Goal: Communication & Community: Answer question/provide support

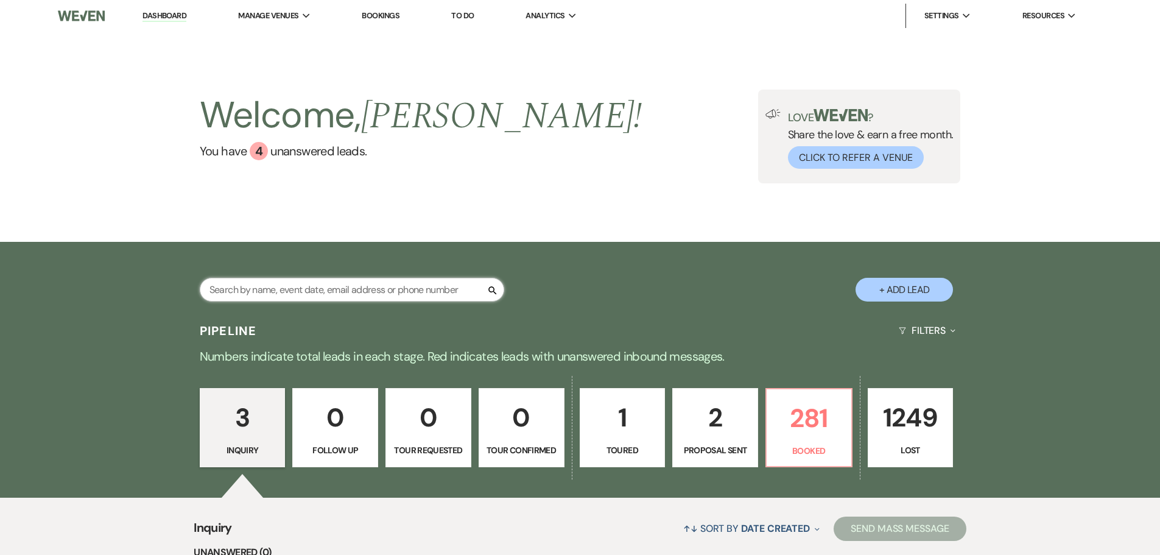
click at [374, 293] on input "text" at bounding box center [352, 290] width 304 height 24
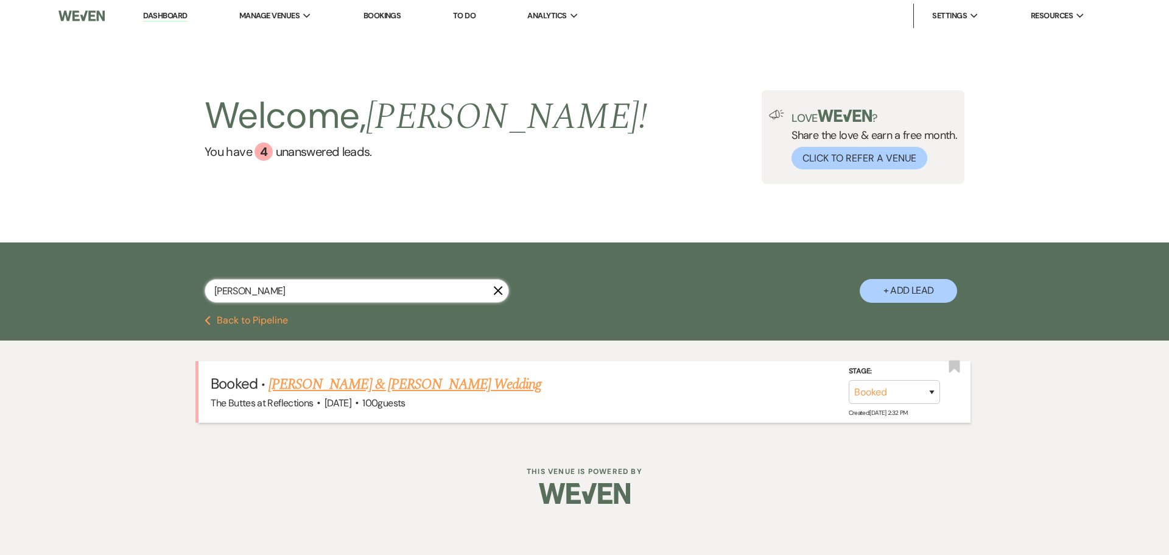
type input "[PERSON_NAME]"
click at [366, 381] on link "[PERSON_NAME] & [PERSON_NAME] Wedding" at bounding box center [405, 384] width 273 height 22
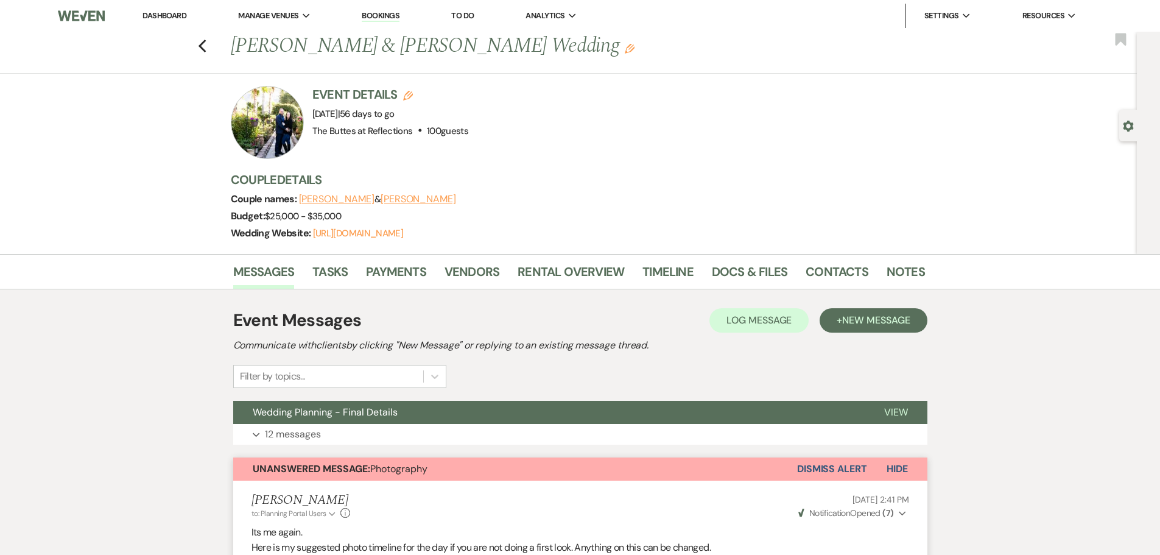
click at [421, 198] on button "[PERSON_NAME]" at bounding box center [419, 199] width 76 height 10
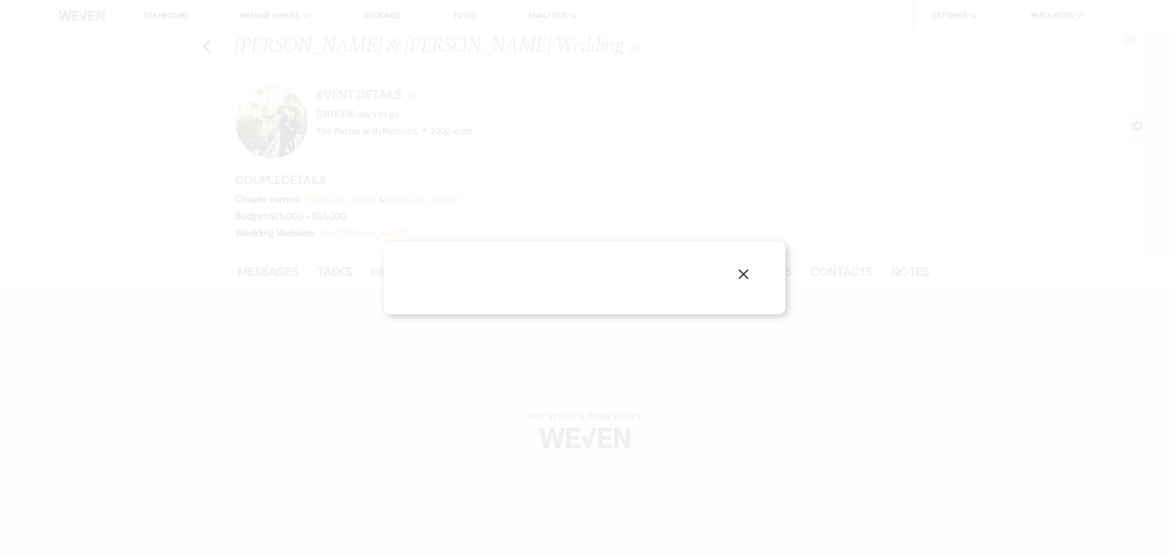
select select "text"
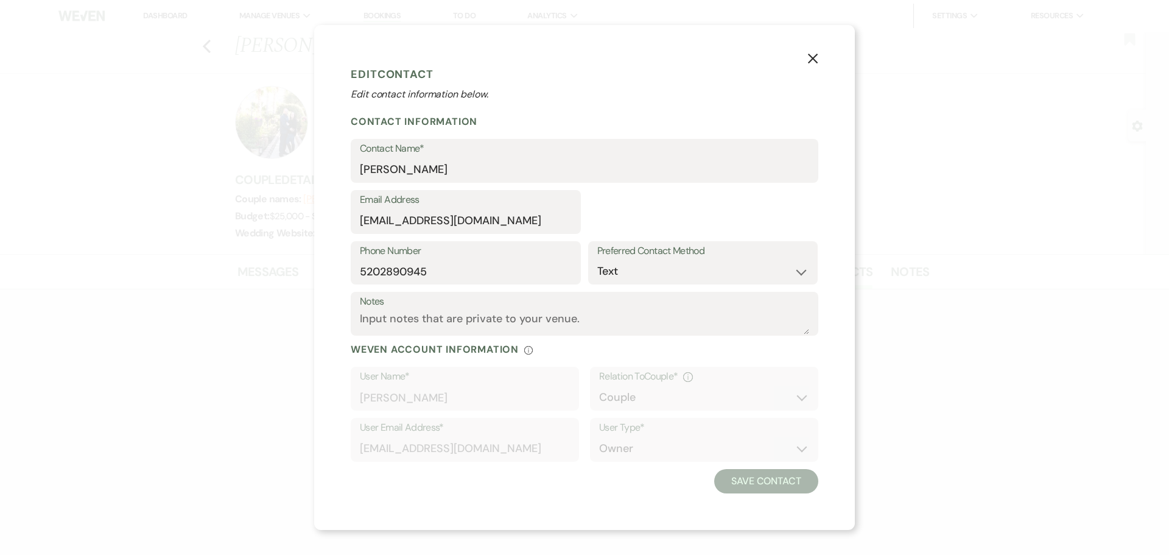
select select "1"
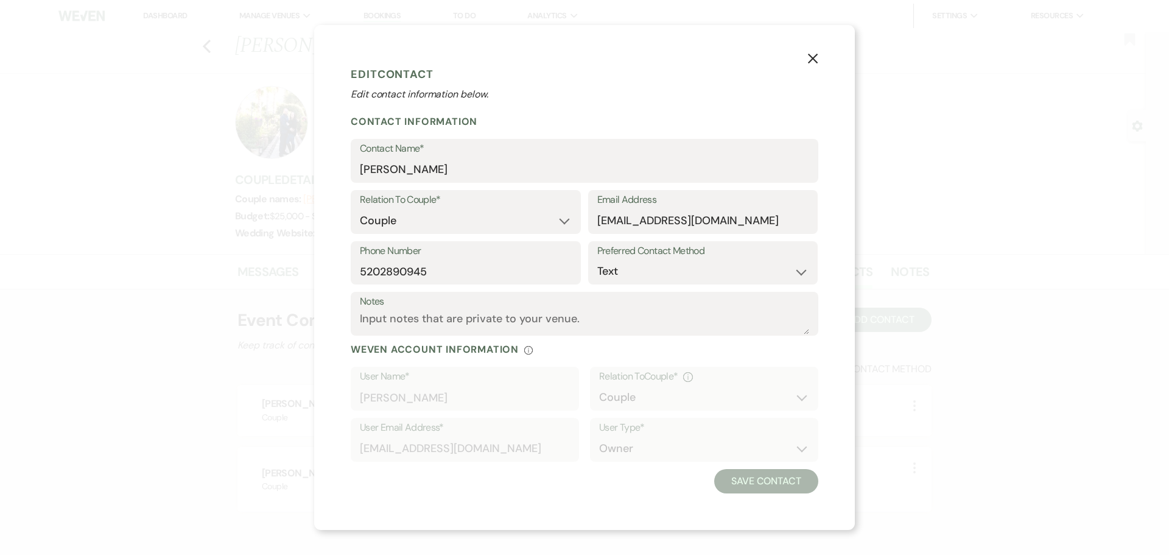
click at [813, 58] on use "button" at bounding box center [813, 58] width 10 height 10
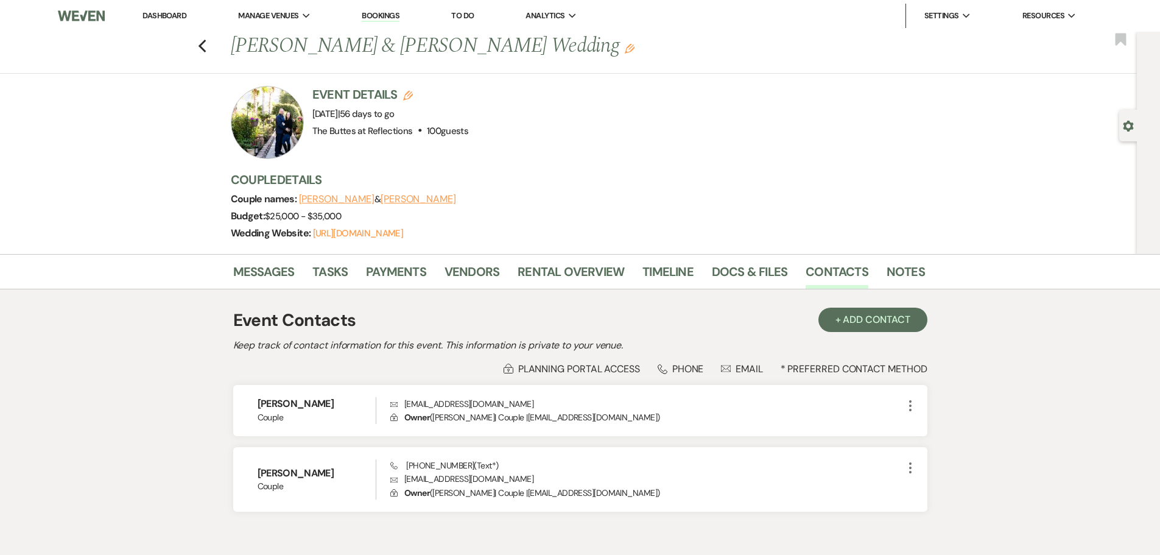
click at [160, 16] on link "Dashboard" at bounding box center [164, 15] width 44 height 10
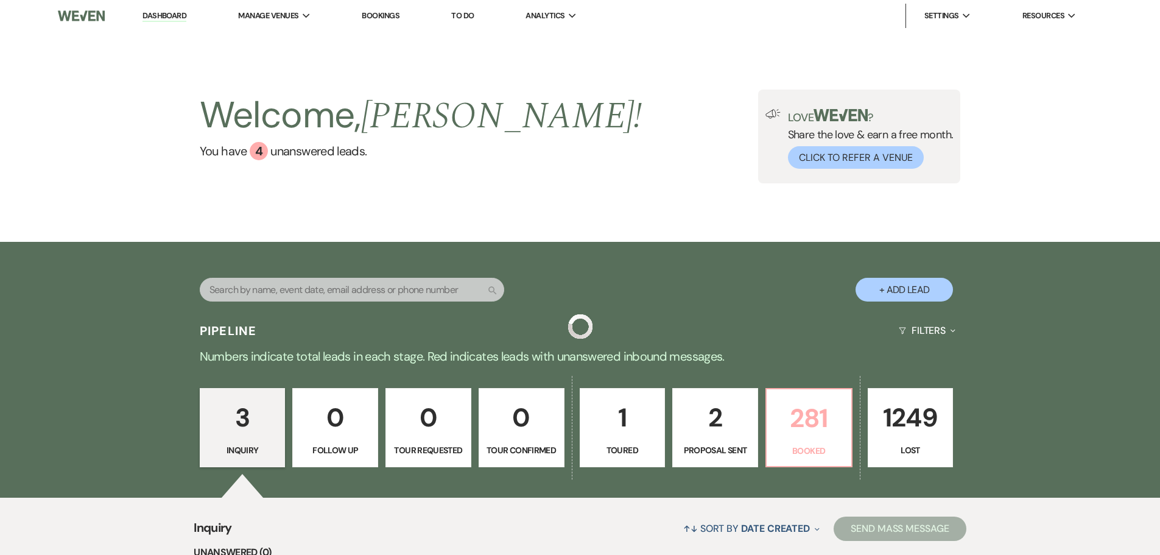
click at [796, 434] on p "281" at bounding box center [809, 418] width 70 height 41
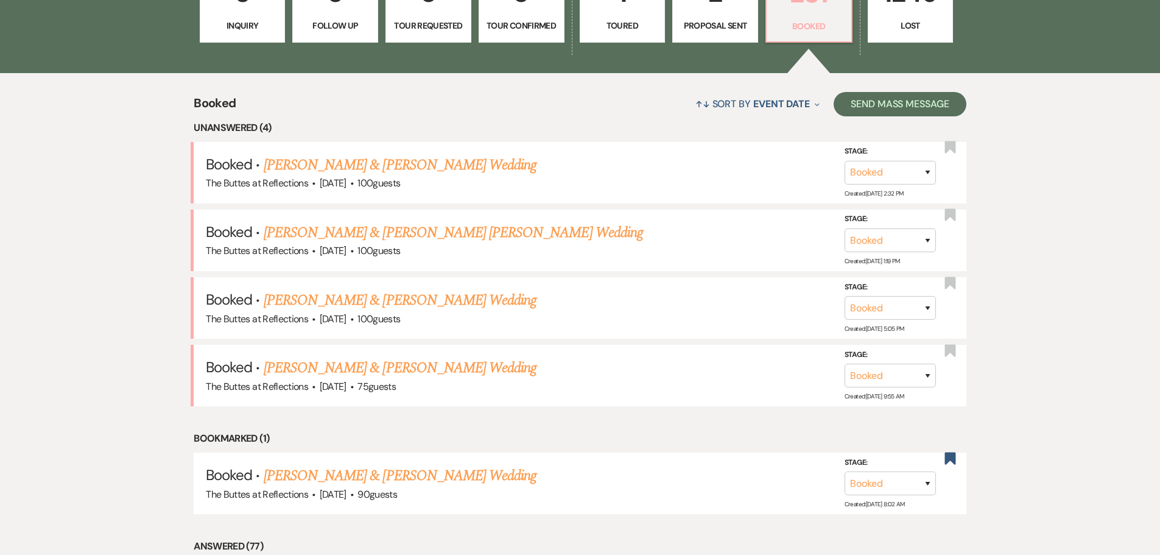
scroll to position [426, 0]
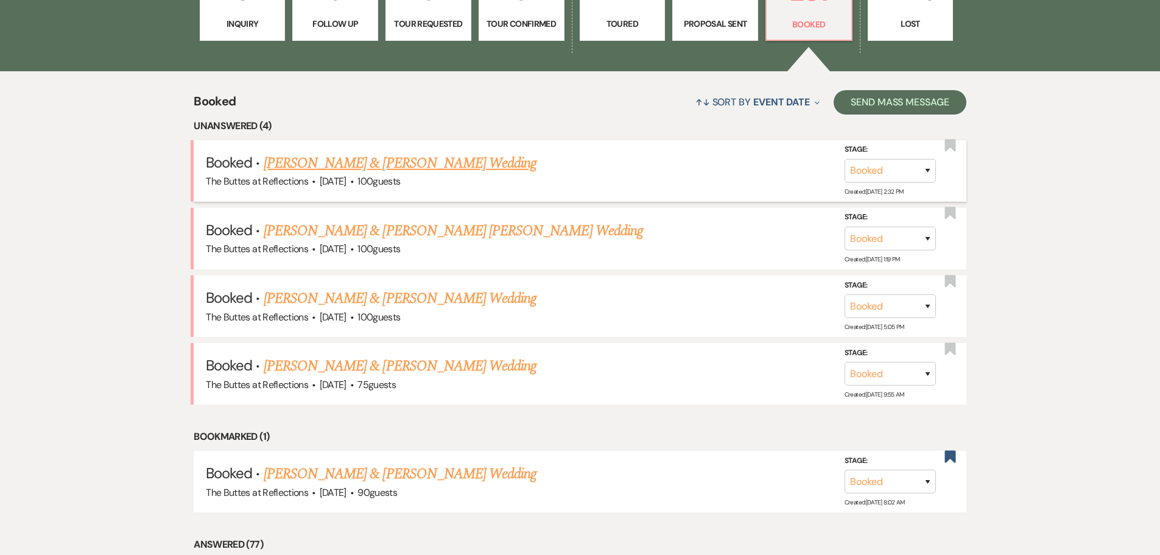
click at [415, 164] on link "[PERSON_NAME] & [PERSON_NAME] Wedding" at bounding box center [400, 163] width 273 height 22
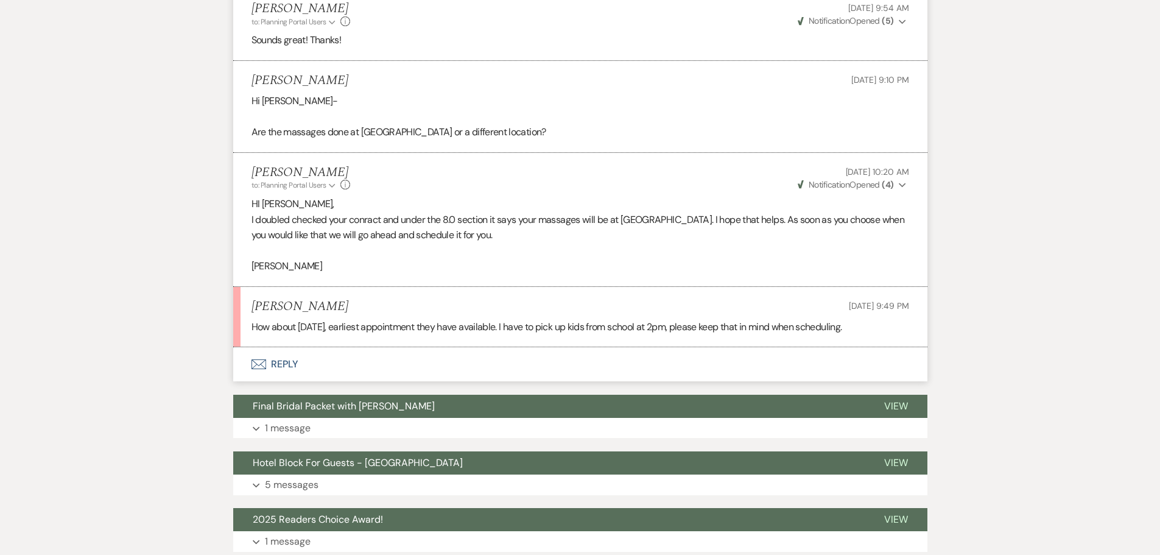
scroll to position [3653, 0]
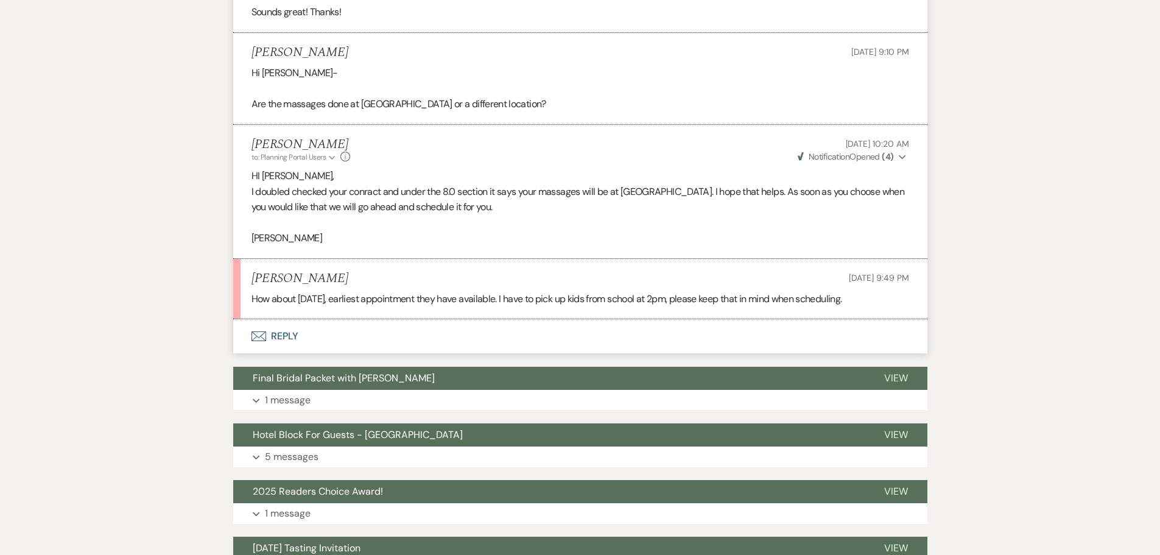
click at [286, 351] on button "Envelope Reply" at bounding box center [580, 336] width 694 height 34
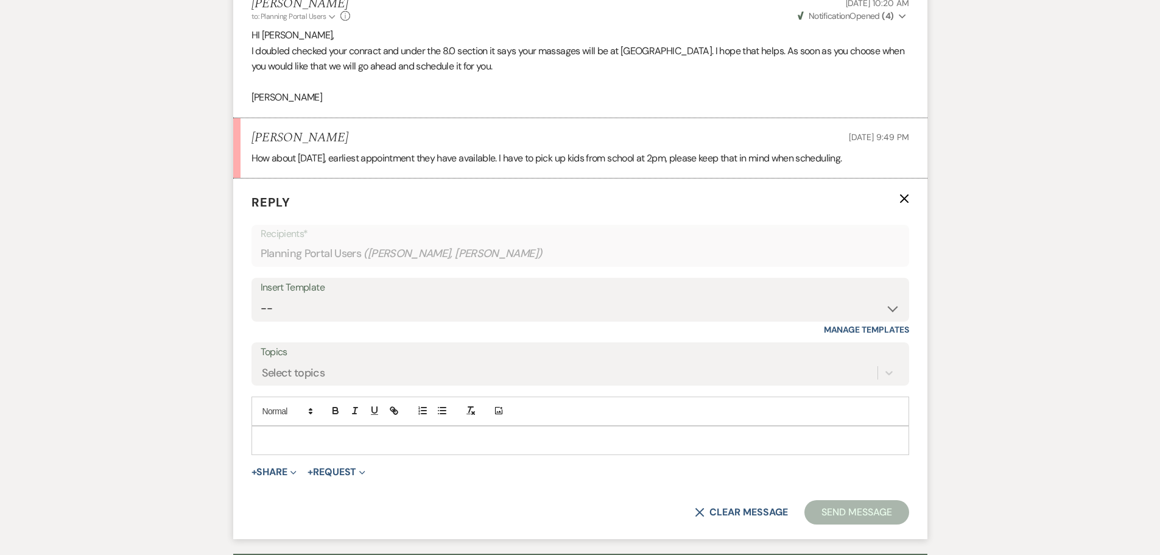
scroll to position [3837, 0]
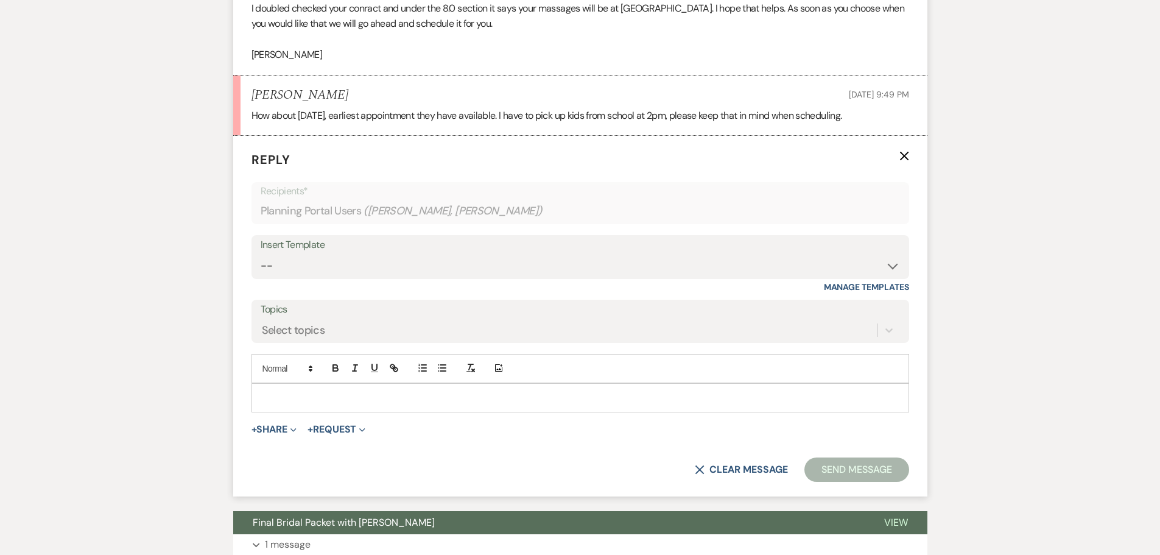
click at [384, 404] on p at bounding box center [580, 397] width 638 height 13
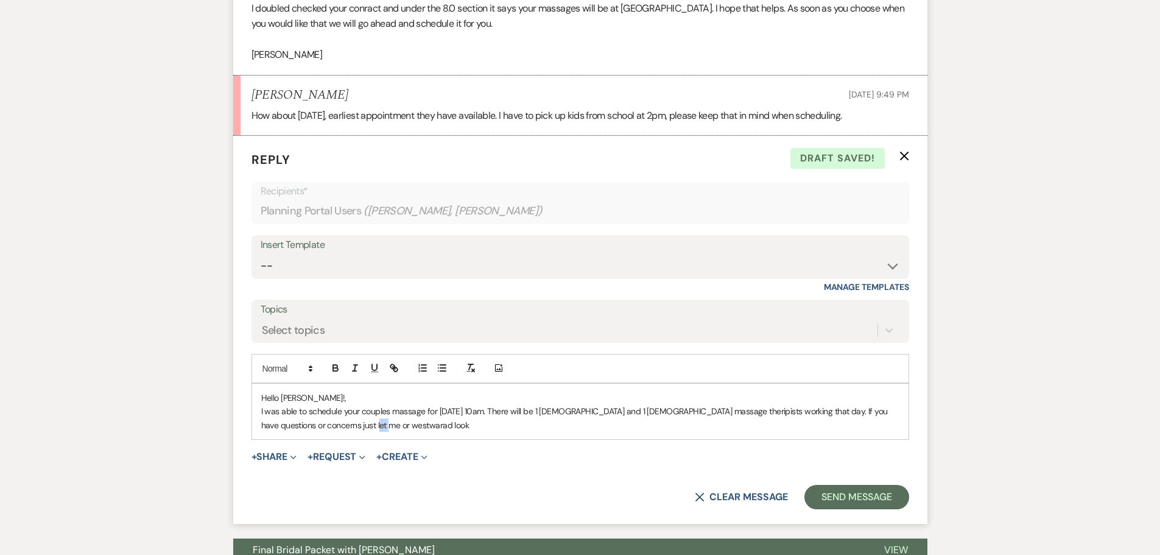
drag, startPoint x: 343, startPoint y: 440, endPoint x: 334, endPoint y: 443, distance: 9.8
click at [334, 432] on p "I was able to schedule your couples massage for [DATE] 10am. There will be 1 [D…" at bounding box center [580, 417] width 638 height 27
click at [373, 432] on p "I was able to schedule your couples massage for [DATE] 10am. There will be 1 [D…" at bounding box center [580, 417] width 638 height 27
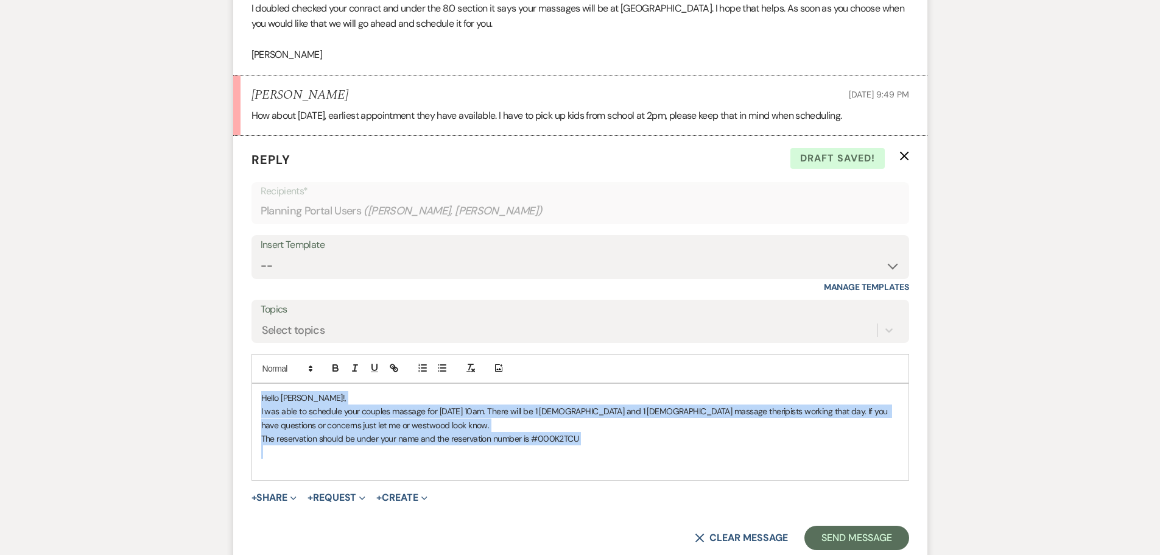
drag, startPoint x: 258, startPoint y: 412, endPoint x: 608, endPoint y: 464, distance: 353.3
click at [608, 464] on div "Hello [PERSON_NAME]!, I was able to schedule your couples massage for [DATE] 10…" at bounding box center [580, 432] width 656 height 96
copy div "Hello [PERSON_NAME]!, I was able to schedule your couples massage for [DATE] 10…"
drag, startPoint x: 592, startPoint y: 461, endPoint x: 262, endPoint y: 413, distance: 333.5
click at [262, 413] on div "Hello [PERSON_NAME]!, I was able to schedule your couples massage for [DATE] 10…" at bounding box center [580, 432] width 656 height 96
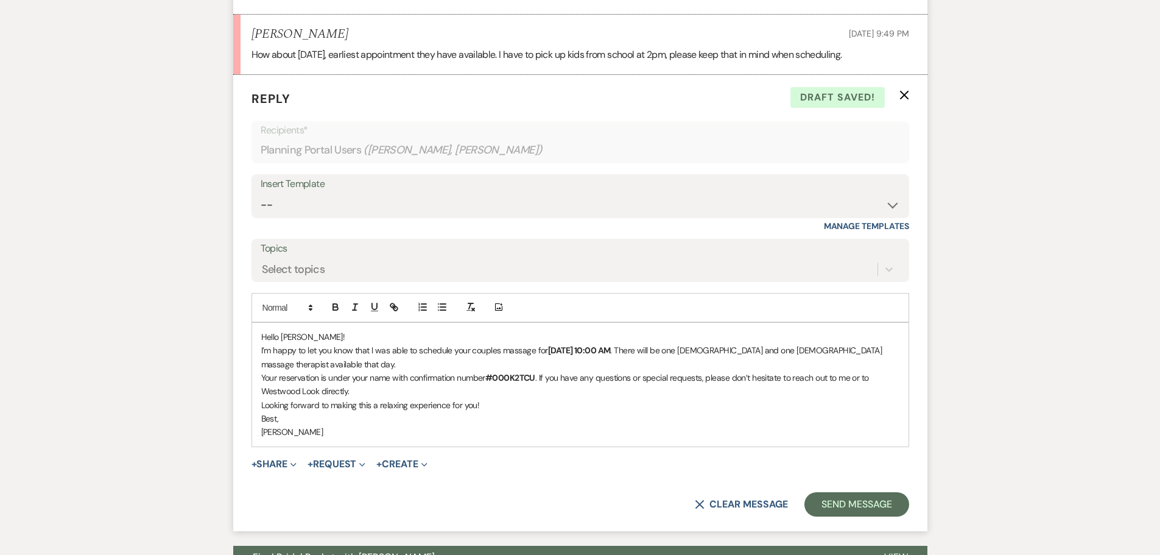
scroll to position [3958, 0]
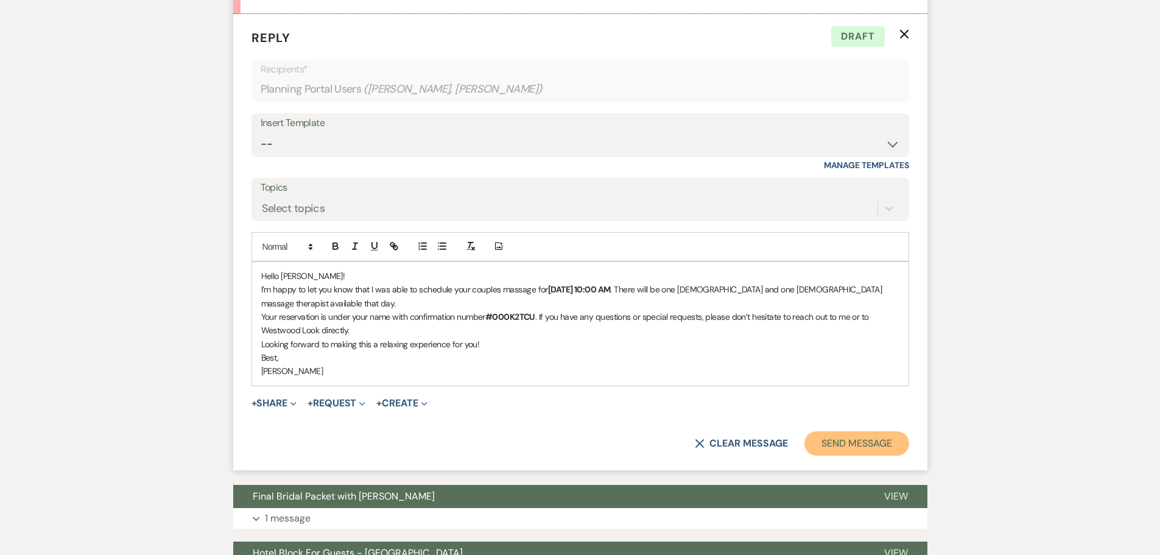
click at [837, 455] on button "Send Message" at bounding box center [856, 443] width 104 height 24
